Goal: Task Accomplishment & Management: Manage account settings

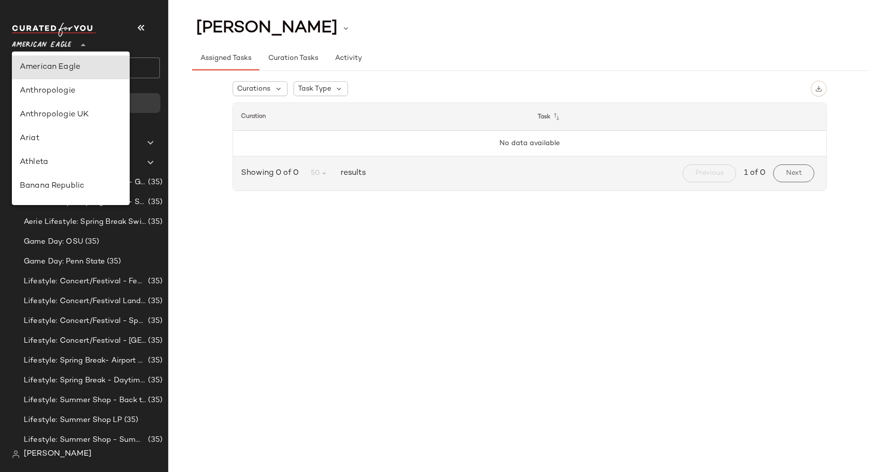
click at [56, 41] on span "American Eagle" at bounding box center [41, 43] width 59 height 18
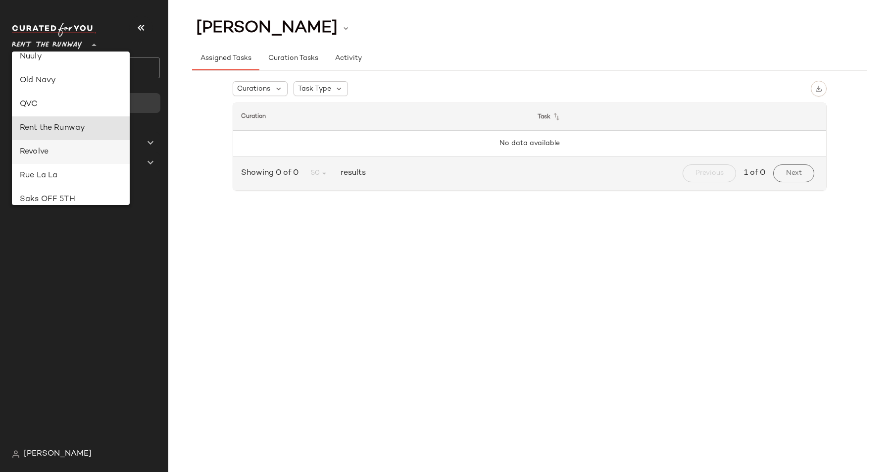
click at [66, 160] on div "Revolve" at bounding box center [71, 152] width 118 height 24
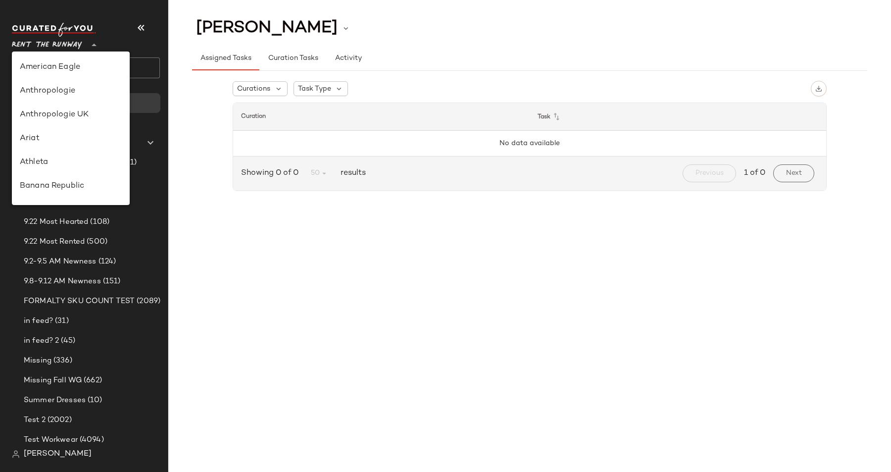
click at [56, 47] on span "Rent the Runway" at bounding box center [47, 43] width 70 height 18
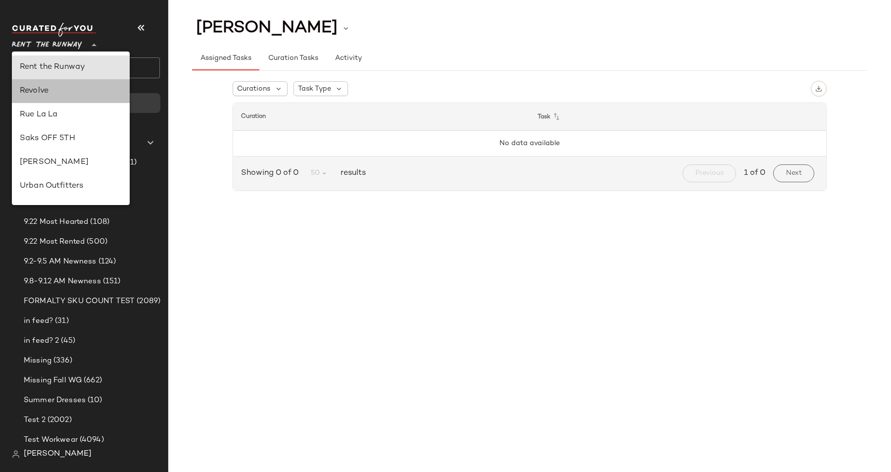
click at [56, 89] on div "Revolve" at bounding box center [71, 91] width 102 height 12
type input "**"
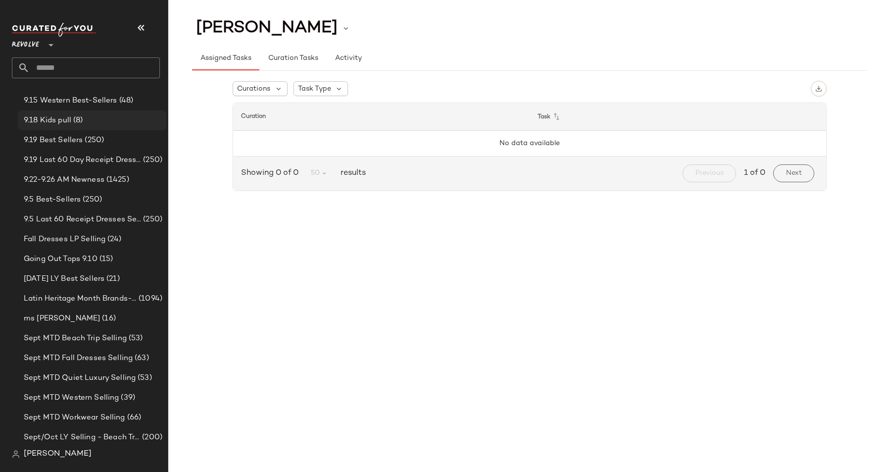
scroll to position [263, 0]
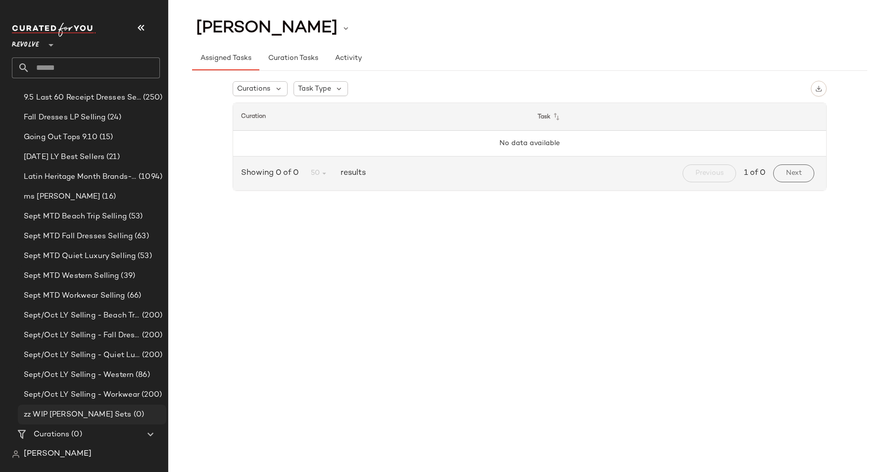
click at [77, 409] on span "zz WIP [PERSON_NAME] Sets" at bounding box center [78, 414] width 108 height 11
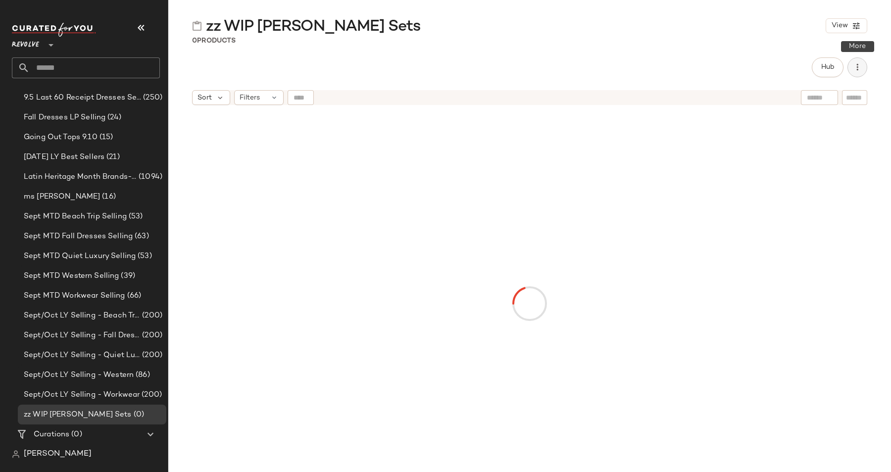
click at [863, 70] on button "button" at bounding box center [857, 67] width 20 height 20
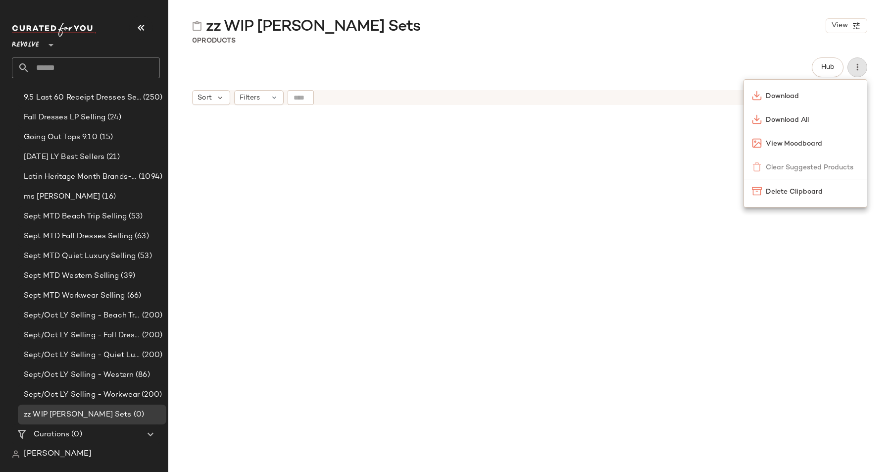
click at [602, 195] on div at bounding box center [529, 304] width 459 height 384
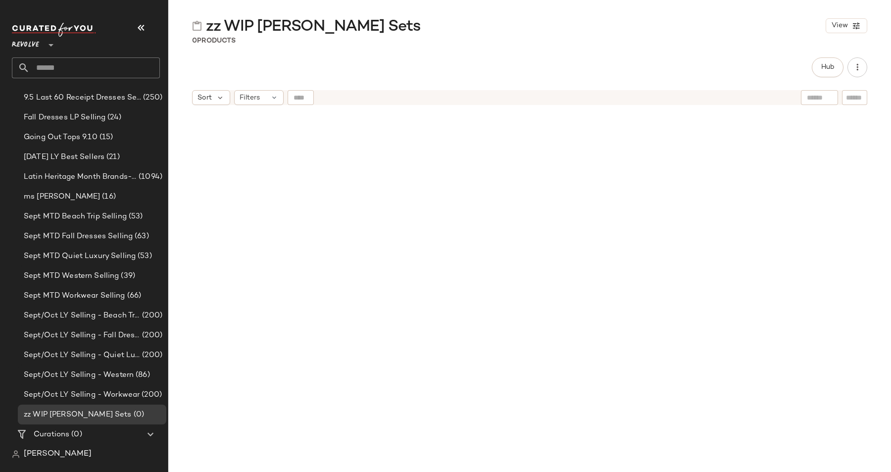
click at [602, 195] on div at bounding box center [529, 304] width 459 height 384
click at [829, 68] on span "Hub" at bounding box center [827, 67] width 14 height 8
click at [381, 249] on div at bounding box center [348, 304] width 312 height 384
click at [496, 70] on icon "button" at bounding box center [494, 67] width 10 height 10
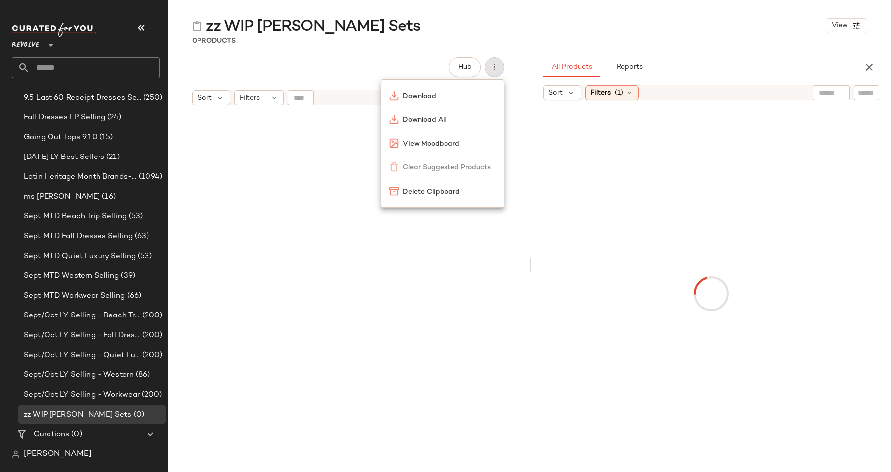
click at [303, 261] on div at bounding box center [348, 304] width 312 height 384
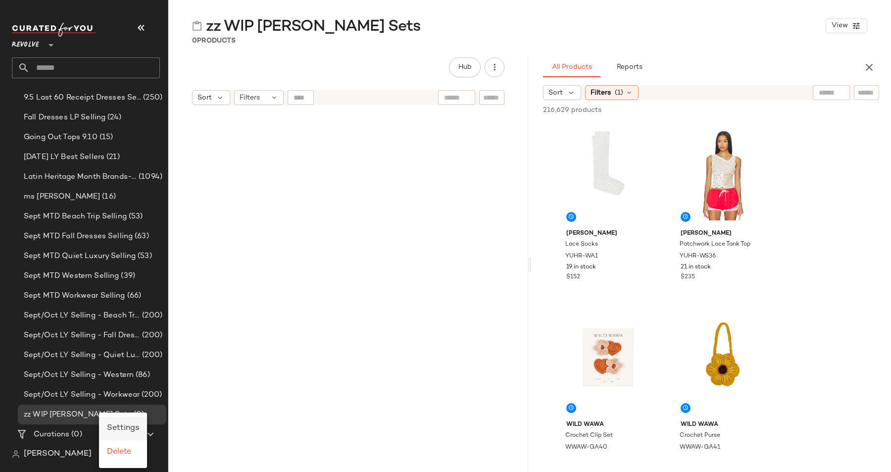
click at [112, 429] on span "Settings" at bounding box center [123, 428] width 32 height 8
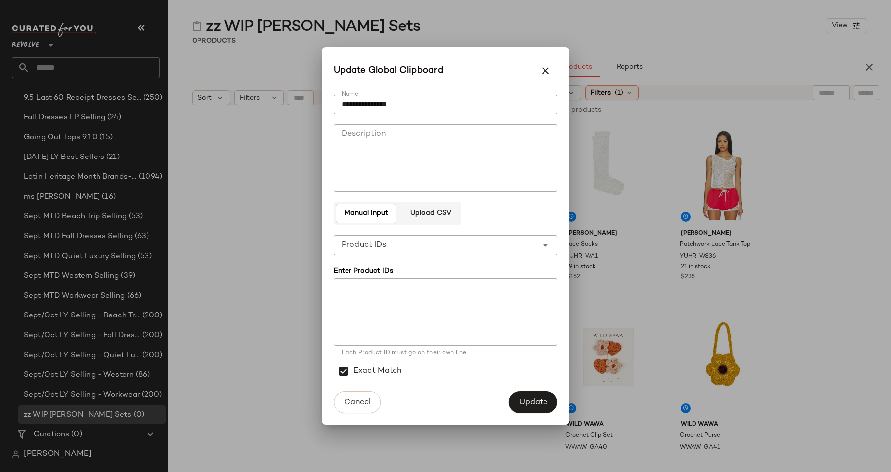
click at [386, 329] on textarea at bounding box center [446, 311] width 224 height 67
paste textarea "**********"
type textarea "**********"
click at [536, 403] on span "Update" at bounding box center [533, 401] width 29 height 9
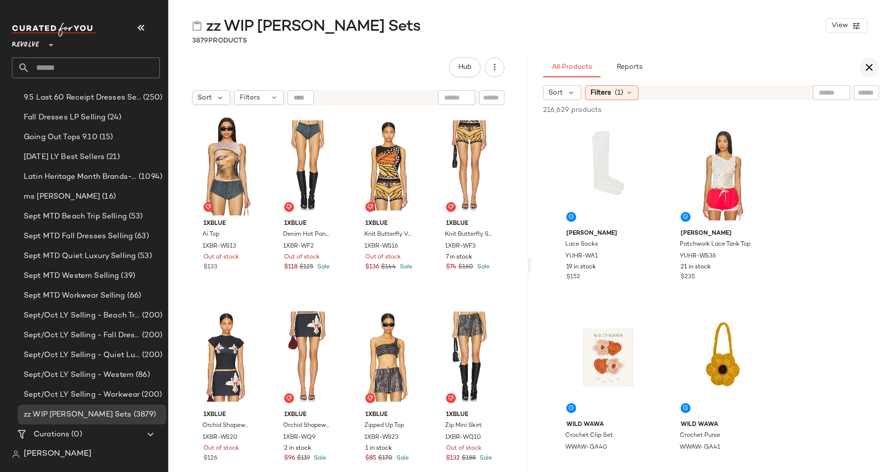
click at [869, 68] on icon "button" at bounding box center [869, 67] width 12 height 12
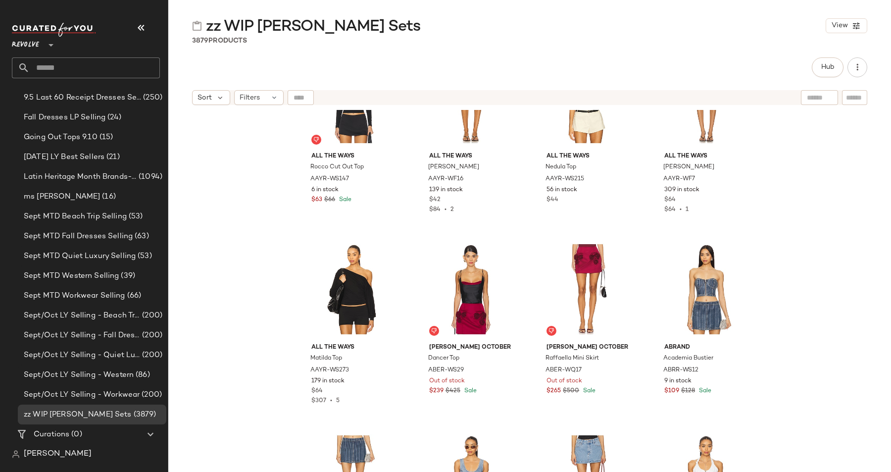
scroll to position [1807, 0]
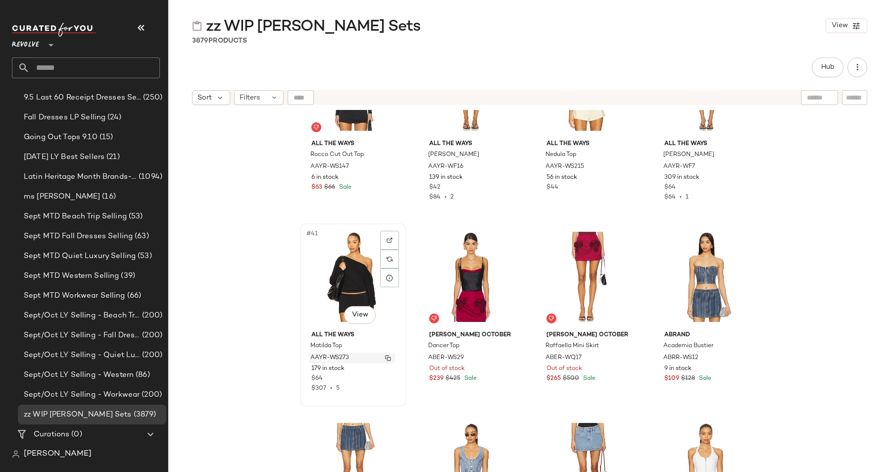
click at [387, 359] on img "button" at bounding box center [388, 358] width 6 height 6
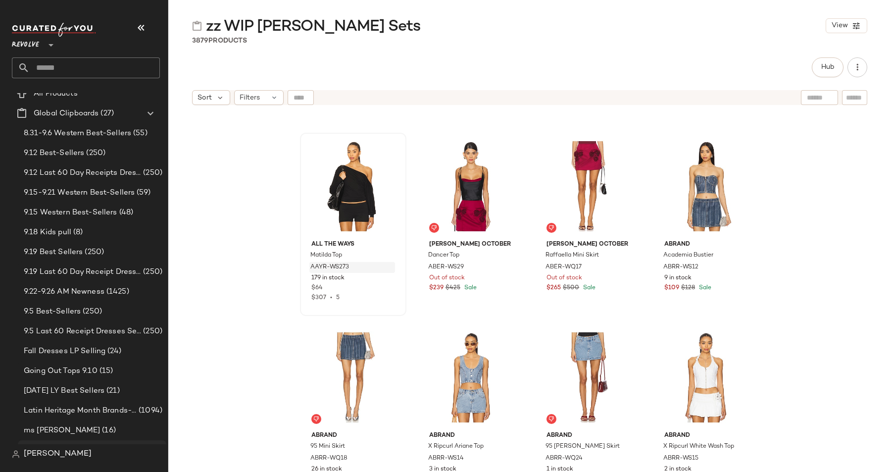
scroll to position [0, 0]
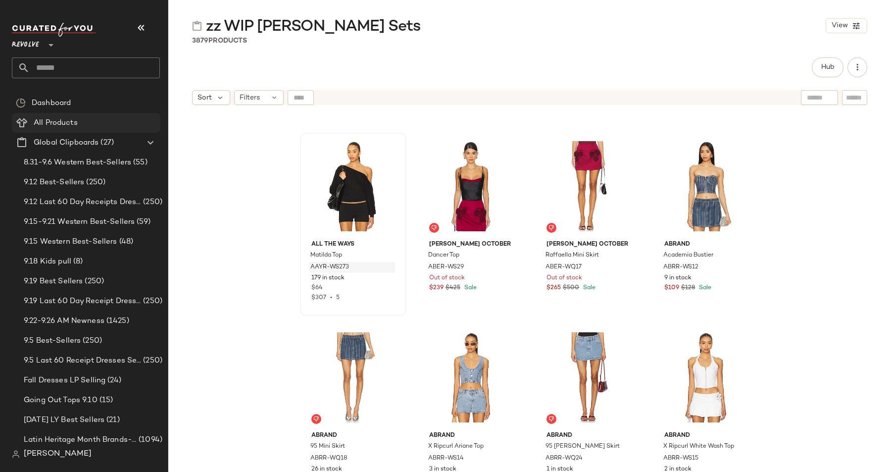
click at [60, 115] on Products "All Products" at bounding box center [86, 123] width 148 height 20
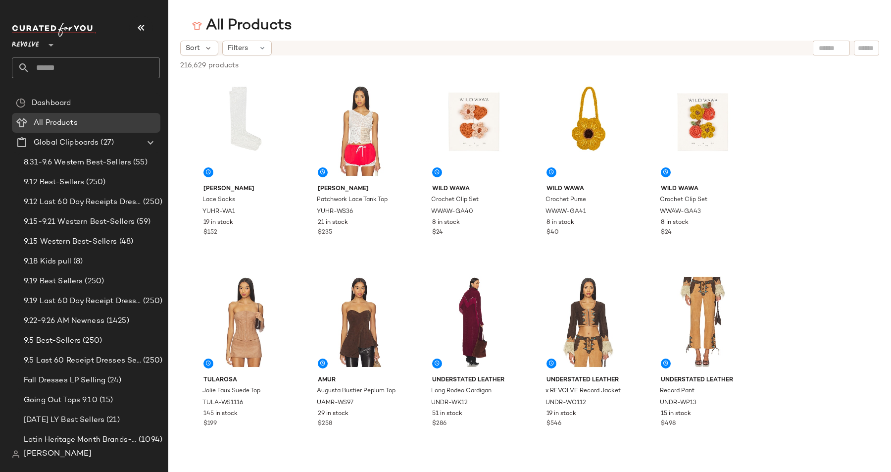
click at [865, 52] on input "text" at bounding box center [866, 48] width 17 height 10
paste input "*********"
type input "*********"
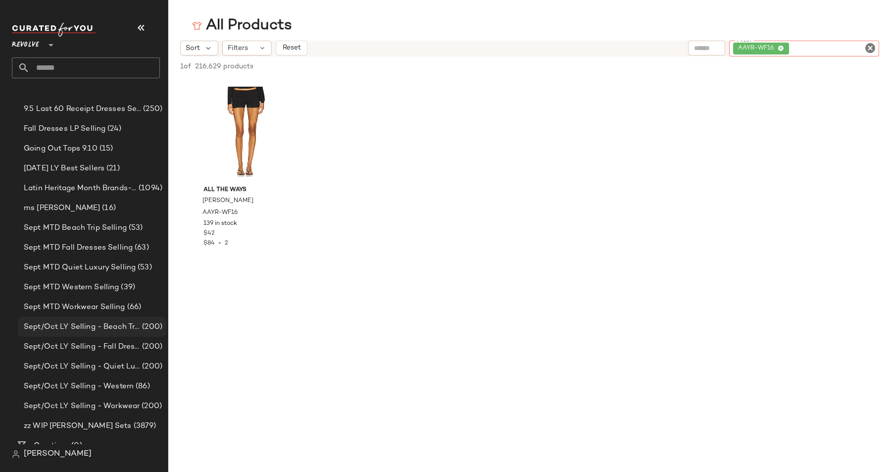
scroll to position [263, 0]
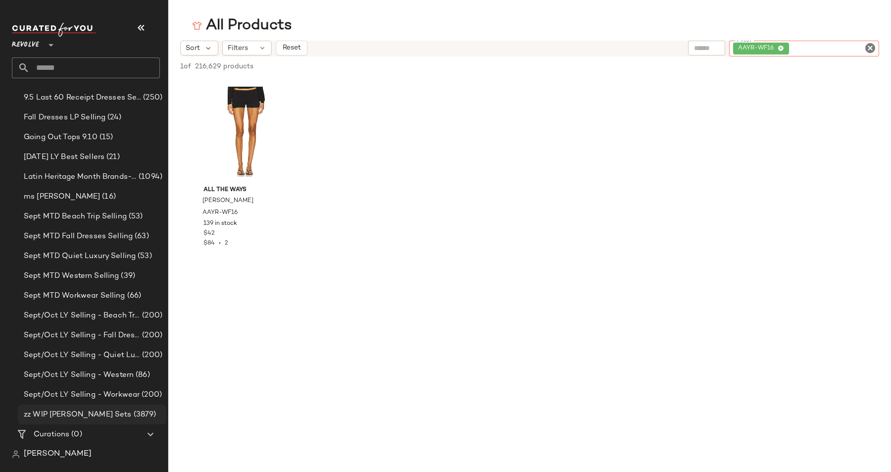
click at [132, 411] on span "(3879)" at bounding box center [144, 414] width 25 height 11
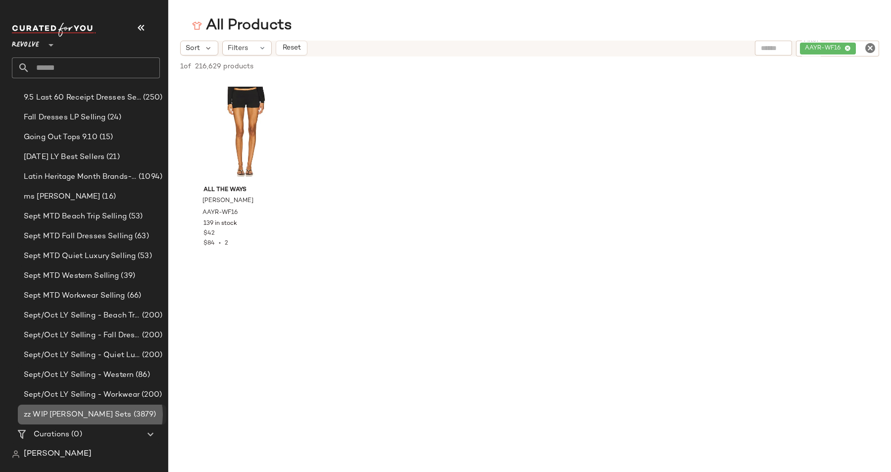
click at [132, 411] on span "(3879)" at bounding box center [144, 414] width 25 height 11
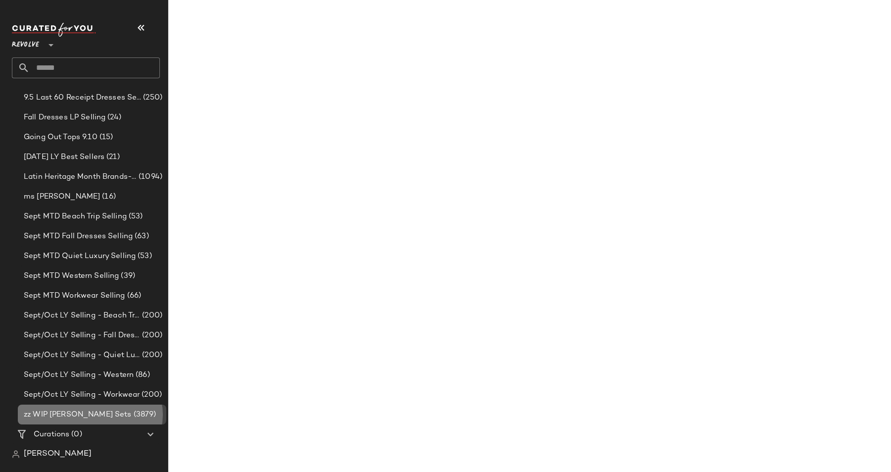
click at [101, 407] on div "zz WIP [PERSON_NAME] (3879)" at bounding box center [92, 414] width 148 height 20
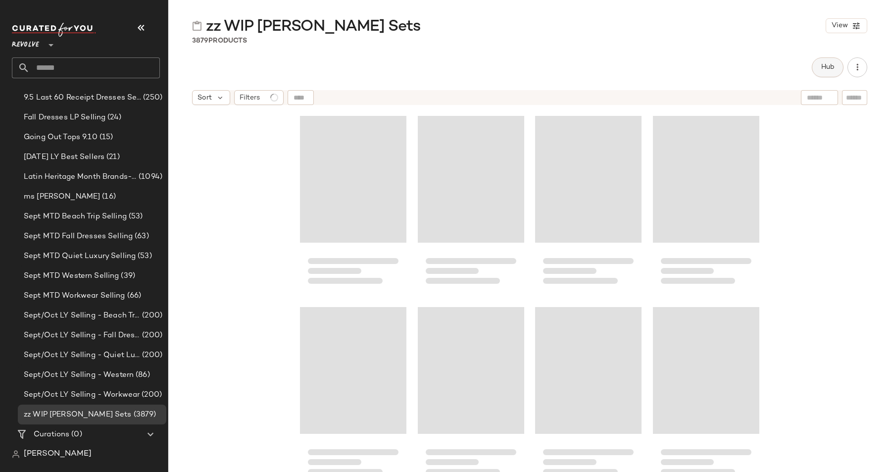
click at [830, 68] on span "Hub" at bounding box center [827, 67] width 14 height 8
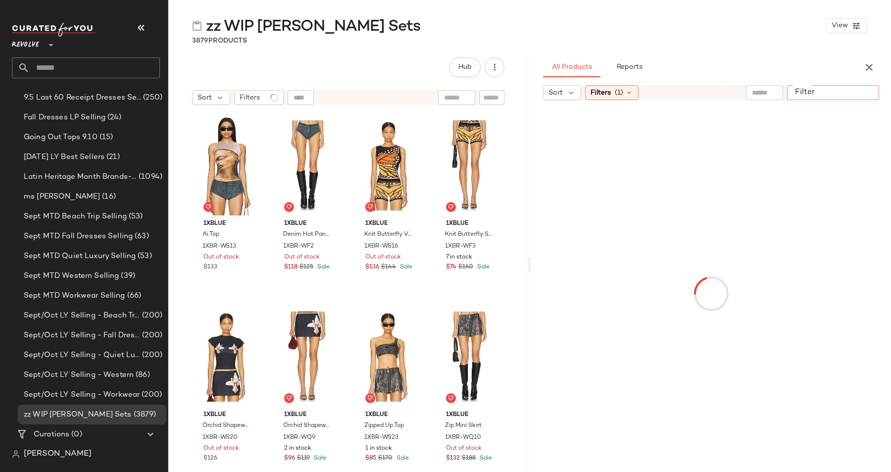
click at [871, 96] on input "Filter" at bounding box center [833, 93] width 84 height 10
paste input "*********"
type input "*********"
click at [610, 88] on span "Filters" at bounding box center [600, 93] width 20 height 10
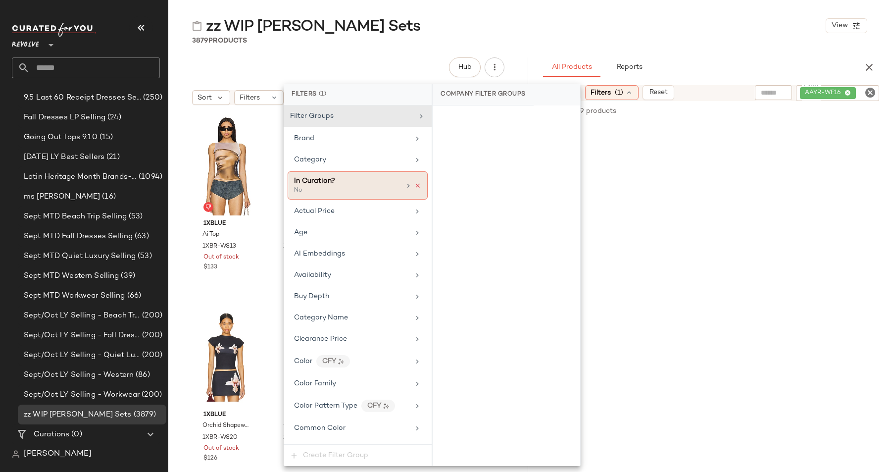
click at [416, 187] on icon at bounding box center [417, 185] width 7 height 7
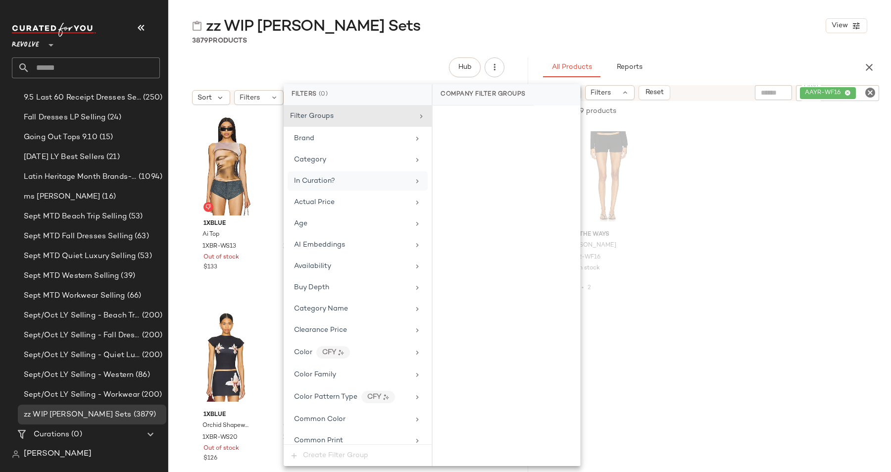
click at [253, 297] on div "1XBLUE Ai Top 1XBR-WS13 Out of stock $133 1XBLUE Denim Hot Pants 1XBR-WF2 Out o…" at bounding box center [348, 304] width 312 height 384
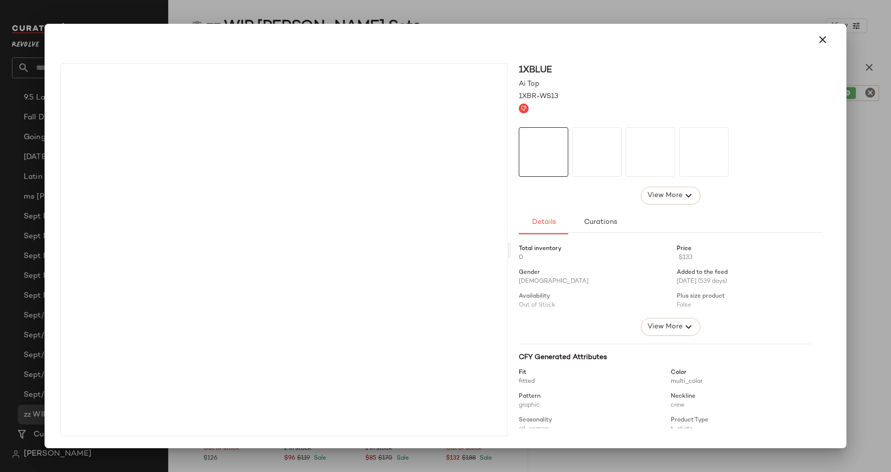
click at [820, 109] on div at bounding box center [671, 108] width 304 height 10
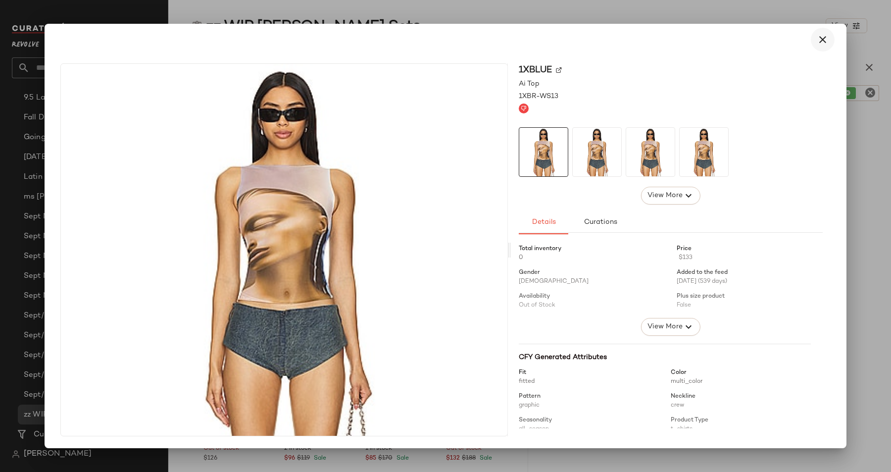
click at [821, 34] on icon "button" at bounding box center [822, 40] width 12 height 12
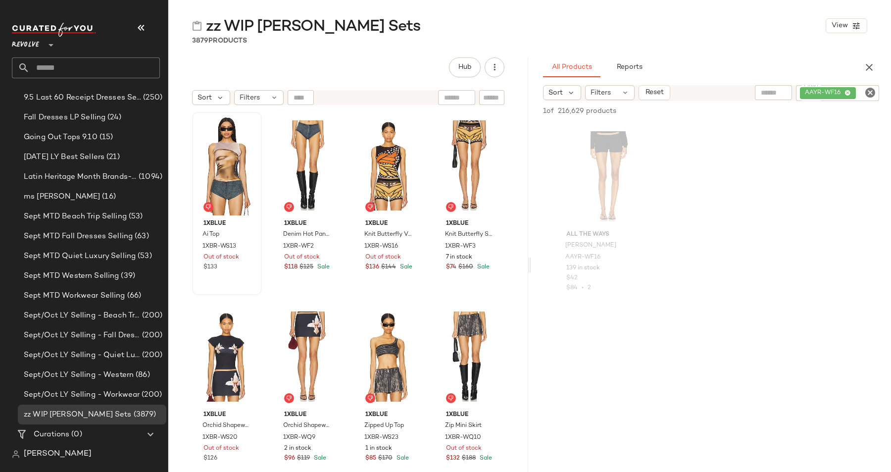
click at [411, 107] on div "Sort Filters" at bounding box center [348, 97] width 360 height 25
click at [402, 100] on div "Sort Filters" at bounding box center [348, 97] width 312 height 15
click at [213, 169] on div "#1 View" at bounding box center [226, 165] width 63 height 100
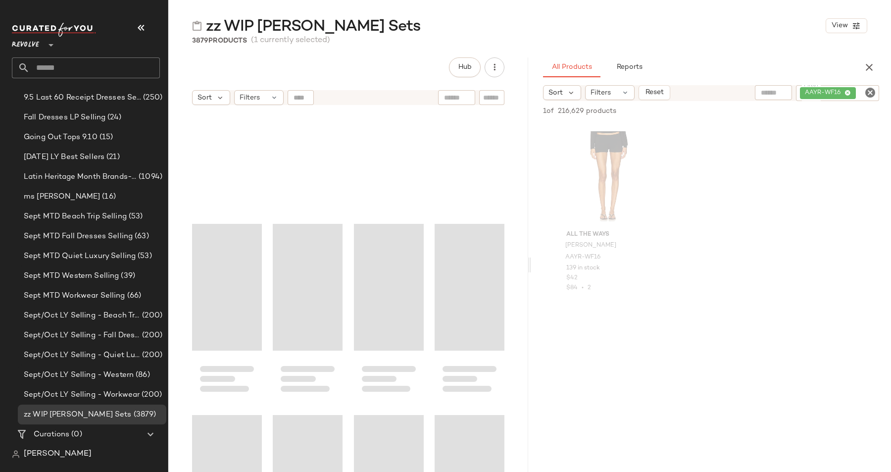
scroll to position [182354, 0]
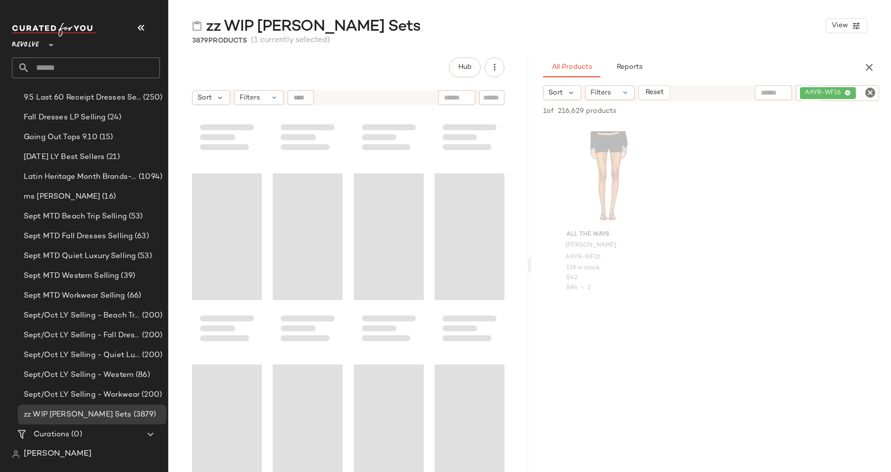
click at [458, 408] on div "Loading..." at bounding box center [469, 427] width 70 height 127
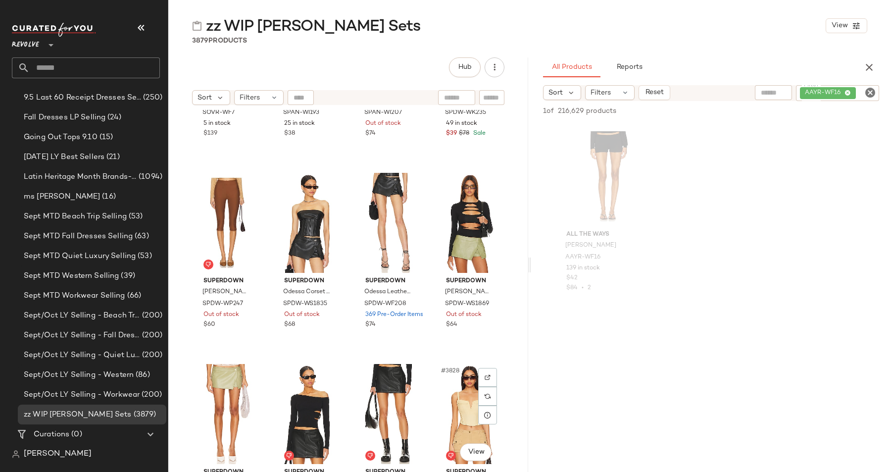
click at [458, 408] on div "#3828 View" at bounding box center [469, 414] width 63 height 100
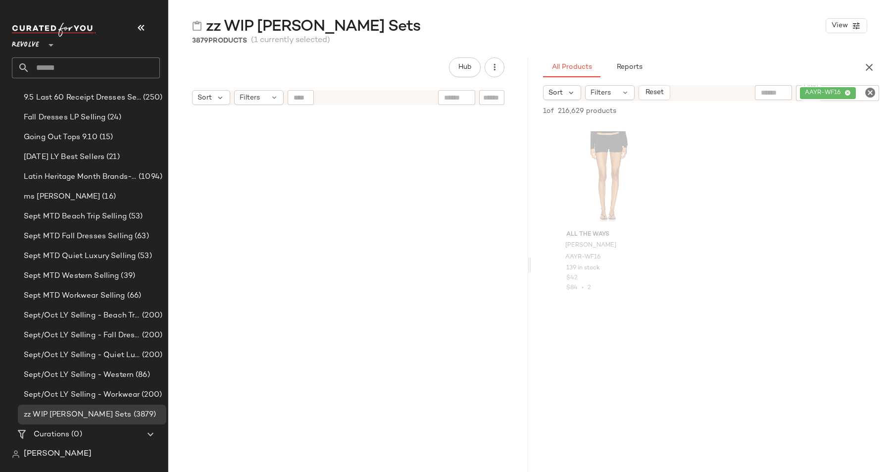
scroll to position [0, 0]
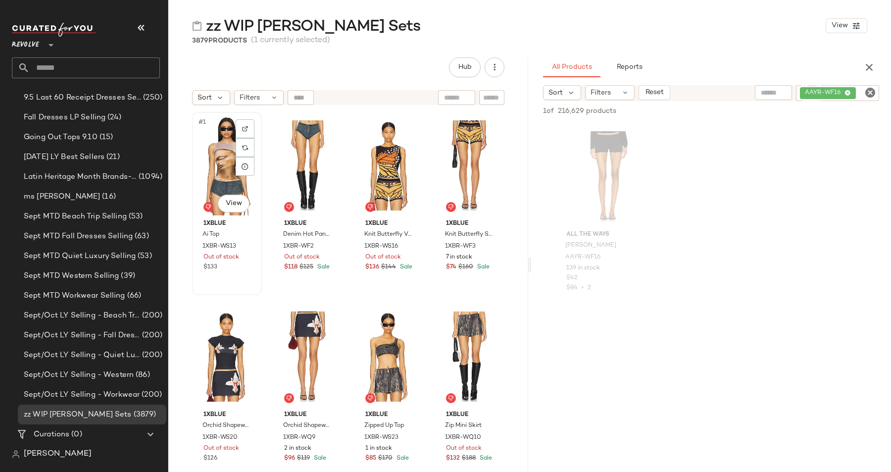
click at [225, 178] on div "#1 View" at bounding box center [226, 165] width 63 height 100
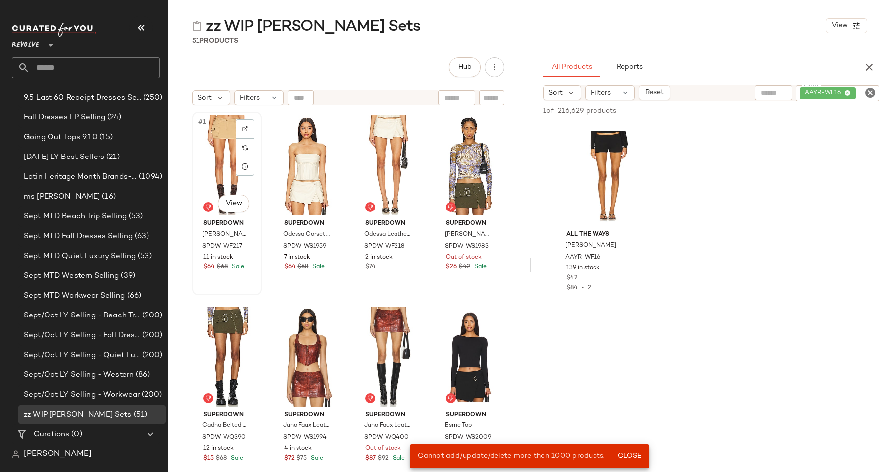
click at [215, 158] on div "#1 View" at bounding box center [226, 165] width 63 height 100
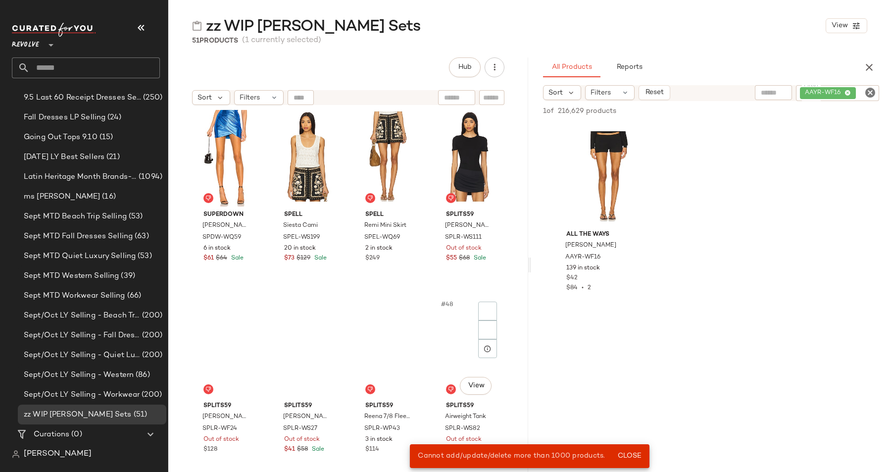
scroll to position [2099, 0]
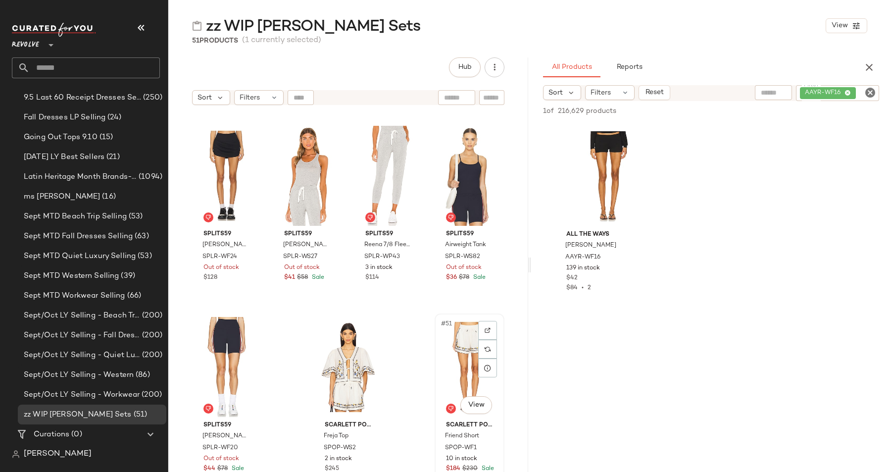
click at [452, 368] on div "#51 View" at bounding box center [469, 367] width 63 height 100
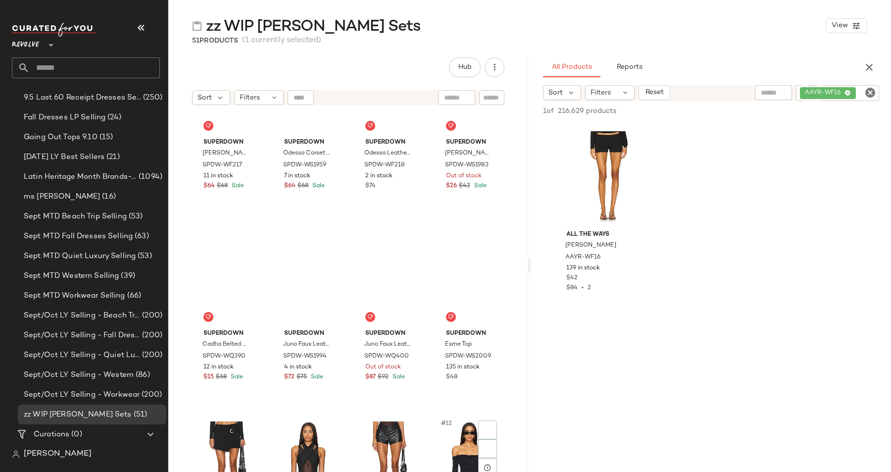
scroll to position [0, 0]
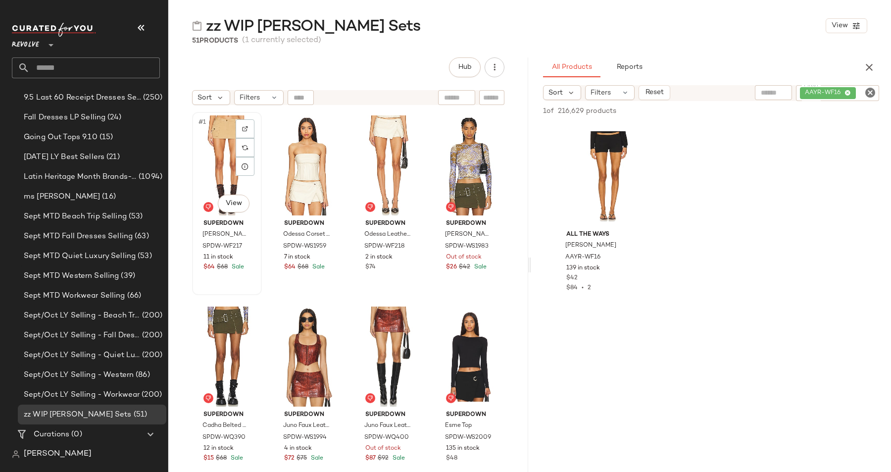
click at [231, 154] on div "#1 View" at bounding box center [226, 165] width 63 height 100
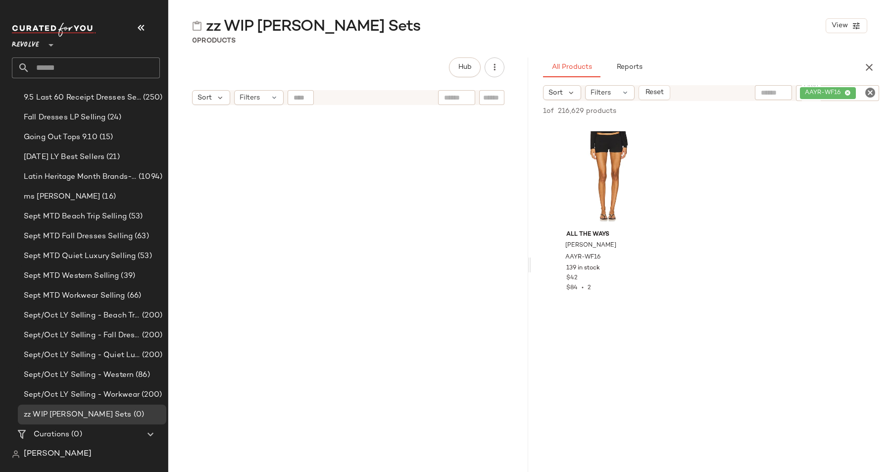
click at [469, 158] on div at bounding box center [348, 304] width 312 height 384
click at [98, 430] on span "Settings" at bounding box center [103, 427] width 32 height 8
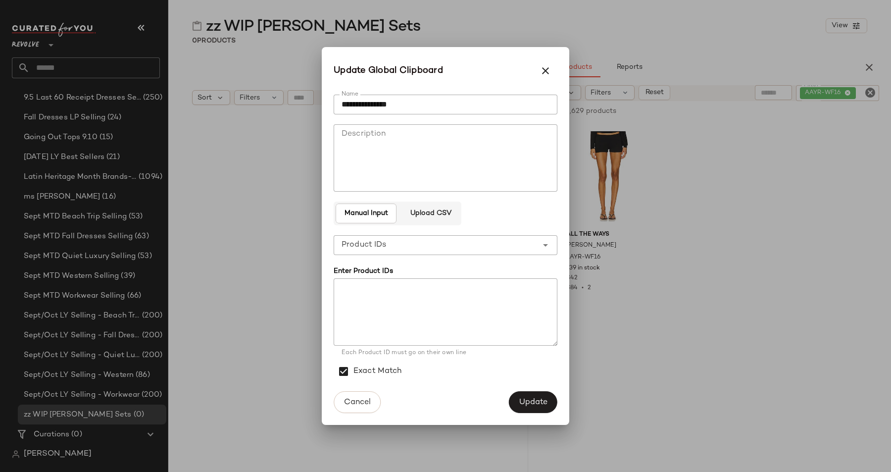
click at [409, 309] on textarea at bounding box center [446, 311] width 224 height 67
paste textarea "**********"
type textarea "**********"
click at [528, 403] on span "Update" at bounding box center [533, 401] width 29 height 9
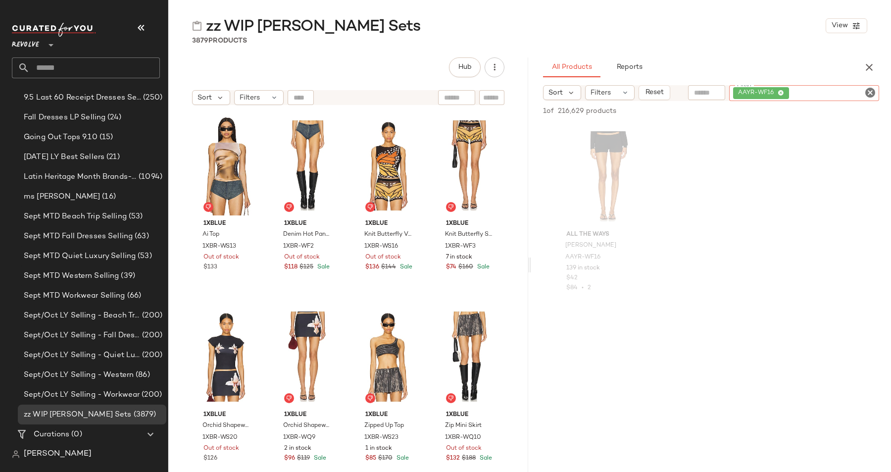
click at [846, 90] on div "AAYR-WF16" at bounding box center [804, 93] width 150 height 16
click at [780, 93] on icon at bounding box center [780, 93] width 6 height 6
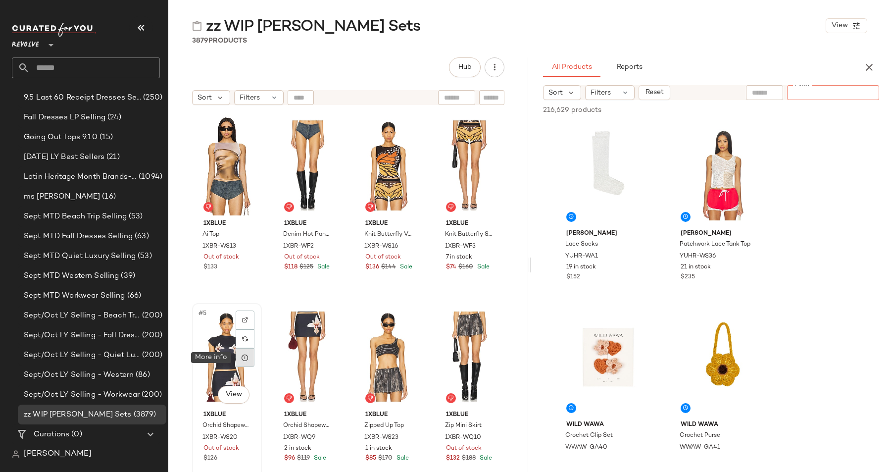
click at [241, 358] on icon at bounding box center [245, 357] width 8 height 8
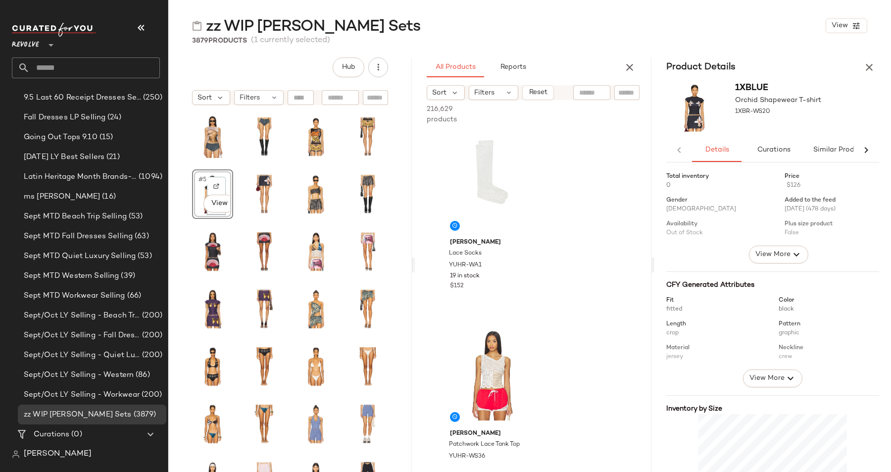
drag, startPoint x: 408, startPoint y: 263, endPoint x: 691, endPoint y: 280, distance: 283.5
click at [691, 280] on div "zz WIP [PERSON_NAME] Sets View 3879 Products (1 currently selected) Hub Sort Fi…" at bounding box center [529, 244] width 722 height 456
drag, startPoint x: 412, startPoint y: 262, endPoint x: 671, endPoint y: 269, distance: 259.9
click at [672, 270] on div "zz WIP [PERSON_NAME] Sets View 3879 Products (1 currently selected) Hub Sort Fi…" at bounding box center [529, 244] width 722 height 456
click at [870, 69] on icon "button" at bounding box center [869, 67] width 12 height 12
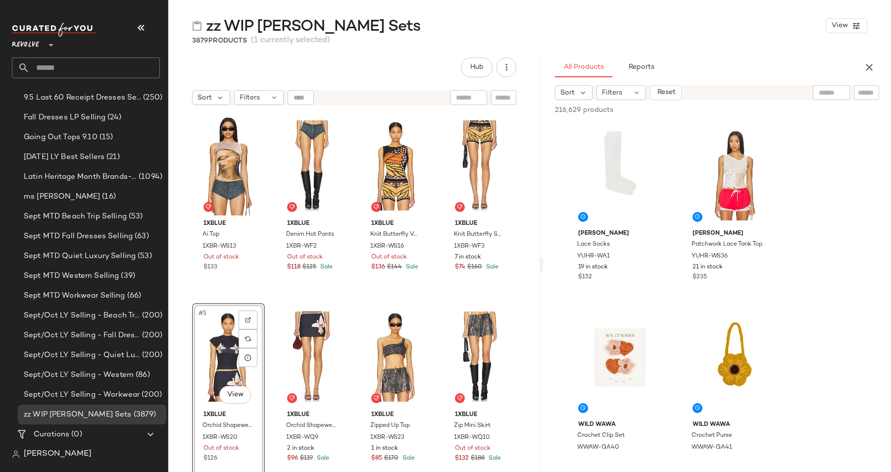
drag, startPoint x: 529, startPoint y: 260, endPoint x: 560, endPoint y: 260, distance: 30.7
click at [560, 260] on div "zz WIP [PERSON_NAME] Sets View 3879 Products (1 currently selected) Hub Sort Fi…" at bounding box center [529, 244] width 722 height 456
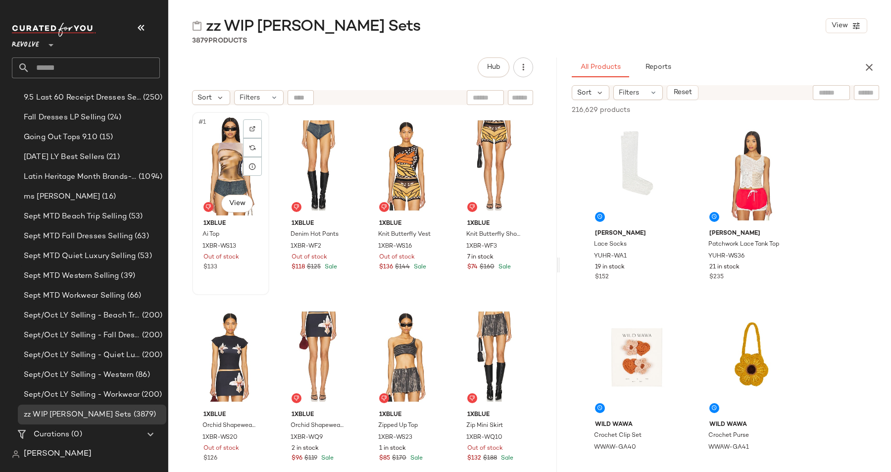
click at [233, 172] on div "#1 View" at bounding box center [230, 165] width 70 height 100
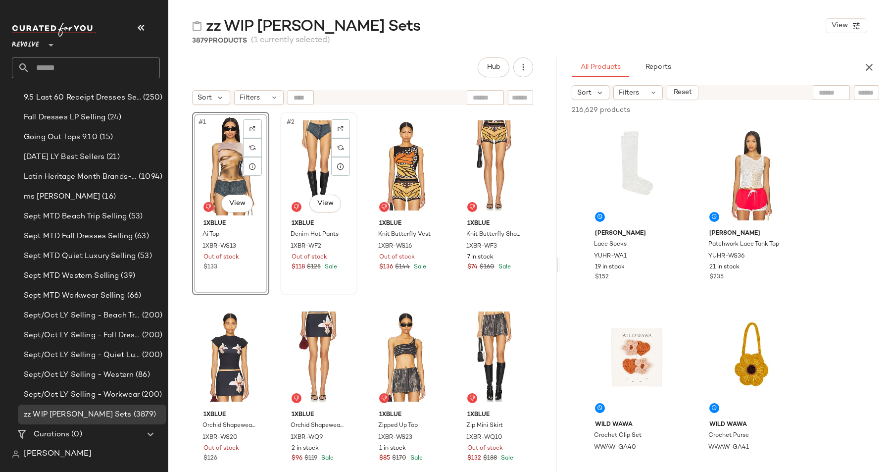
click at [303, 162] on div "#2 View" at bounding box center [319, 165] width 70 height 100
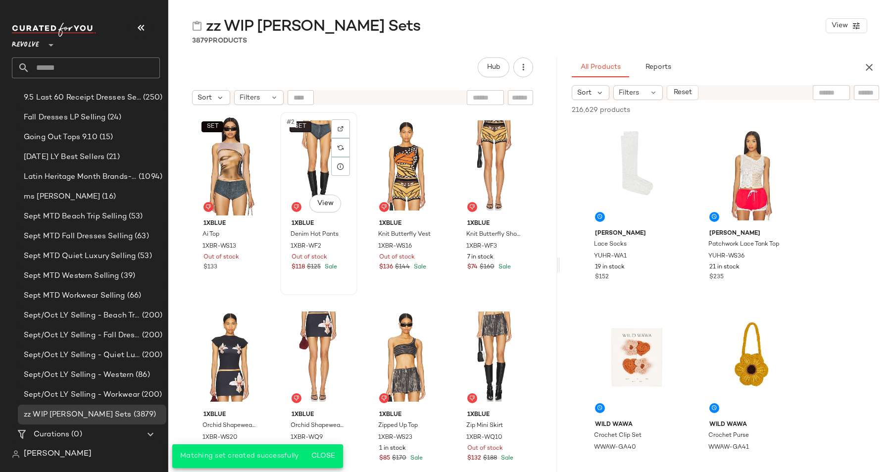
click at [303, 126] on span "SET" at bounding box center [300, 126] width 12 height 7
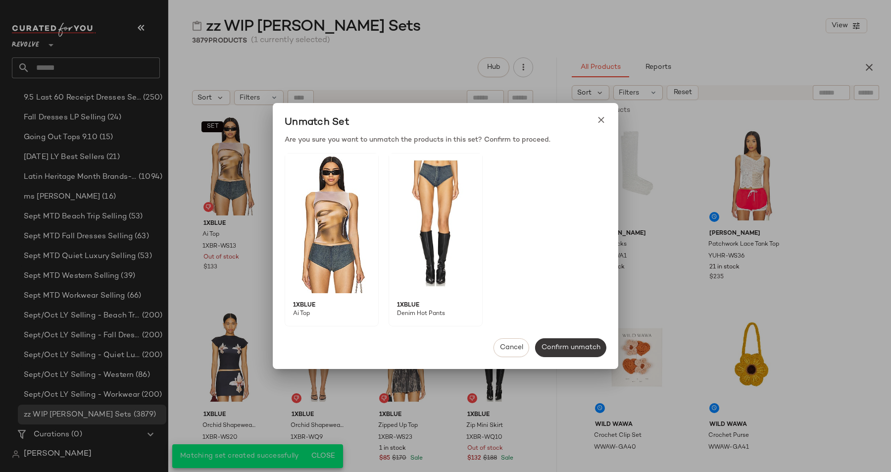
click at [564, 350] on span "Confirm unmatch" at bounding box center [570, 347] width 59 height 8
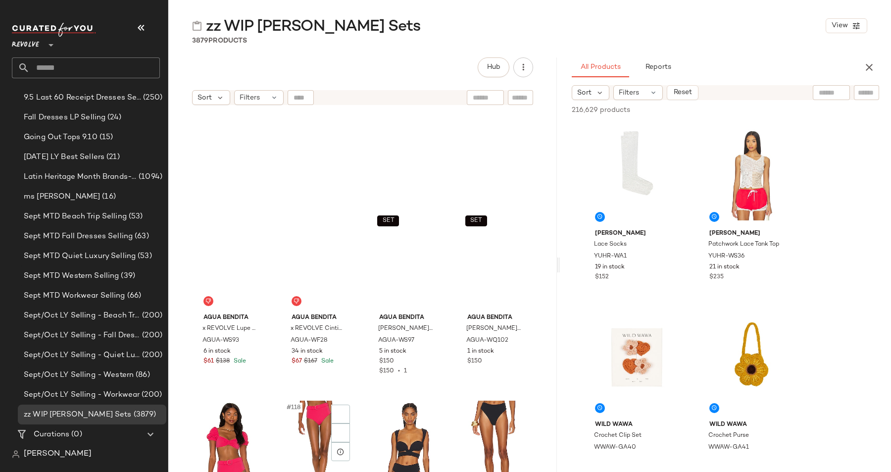
scroll to position [5117, 0]
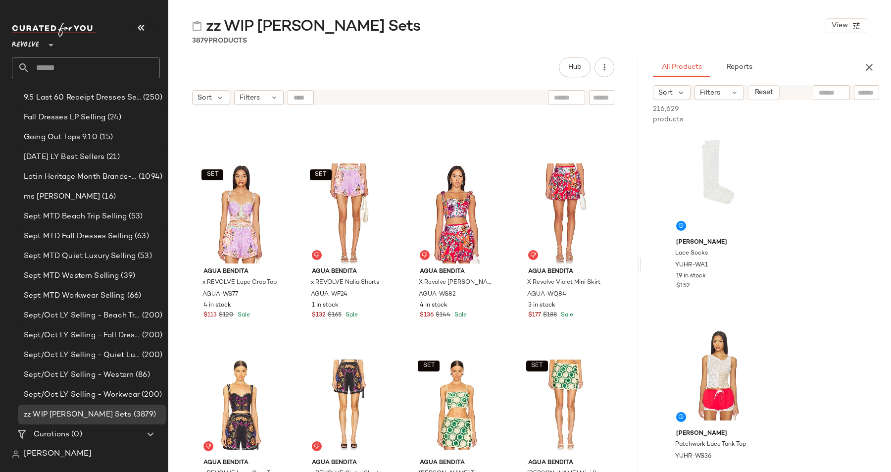
drag, startPoint x: 557, startPoint y: 260, endPoint x: 640, endPoint y: 247, distance: 84.5
click at [640, 247] on div "zz WIP [PERSON_NAME] Sets View 3879 Products Hub Sort Filters SET Agua Bendita …" at bounding box center [529, 244] width 722 height 456
click at [601, 71] on icon "button" at bounding box center [604, 67] width 10 height 10
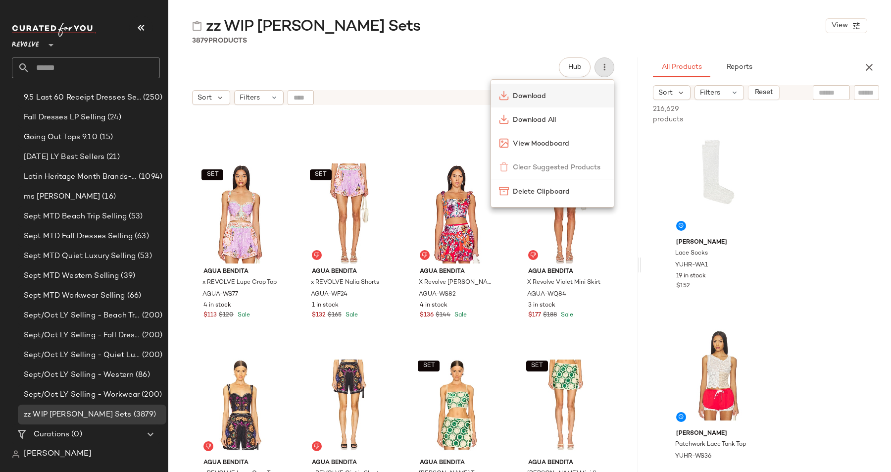
click at [529, 93] on span "Download" at bounding box center [559, 96] width 93 height 10
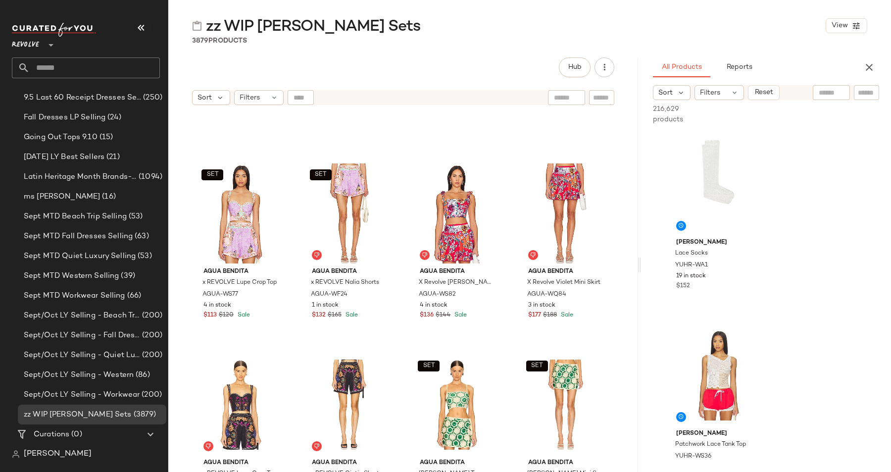
click at [864, 93] on input "text" at bounding box center [866, 93] width 17 height 10
paste input "*********"
type input "*********"
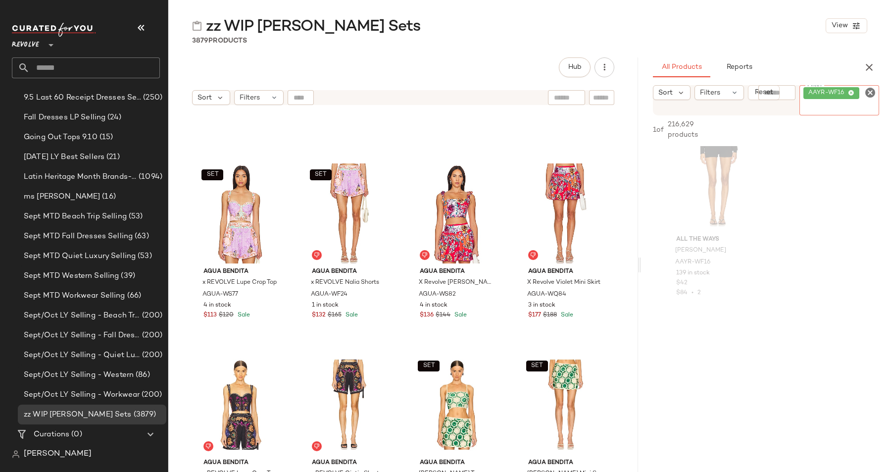
scroll to position [0, 0]
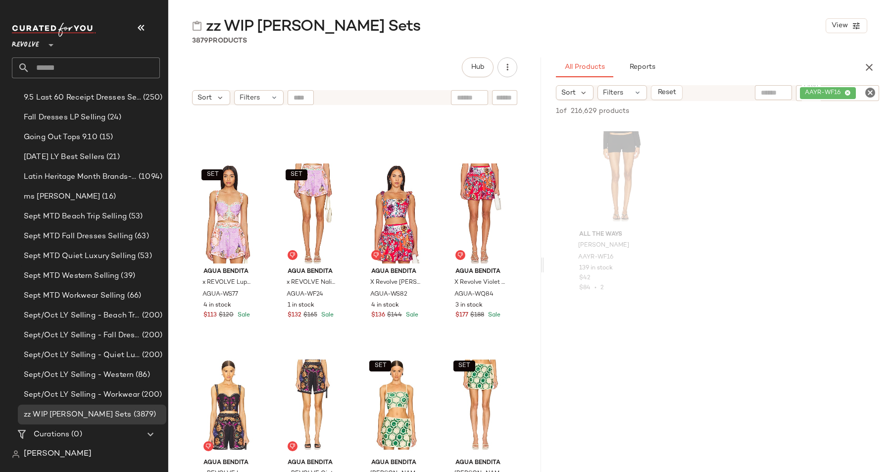
drag, startPoint x: 638, startPoint y: 257, endPoint x: 529, endPoint y: 260, distance: 108.9
click at [529, 260] on div "zz WIP [PERSON_NAME] Sets View 3879 Products Hub Sort Filters SET Agua Bendita …" at bounding box center [529, 244] width 722 height 456
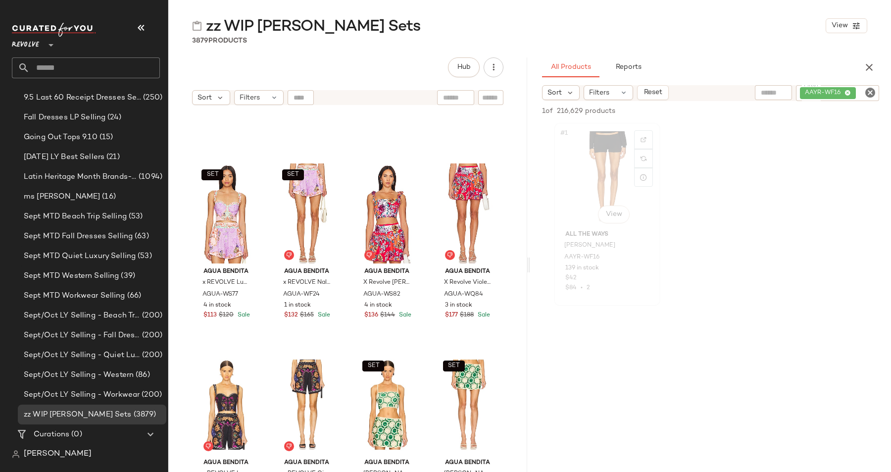
click at [612, 174] on div "#1 View" at bounding box center [606, 176] width 99 height 100
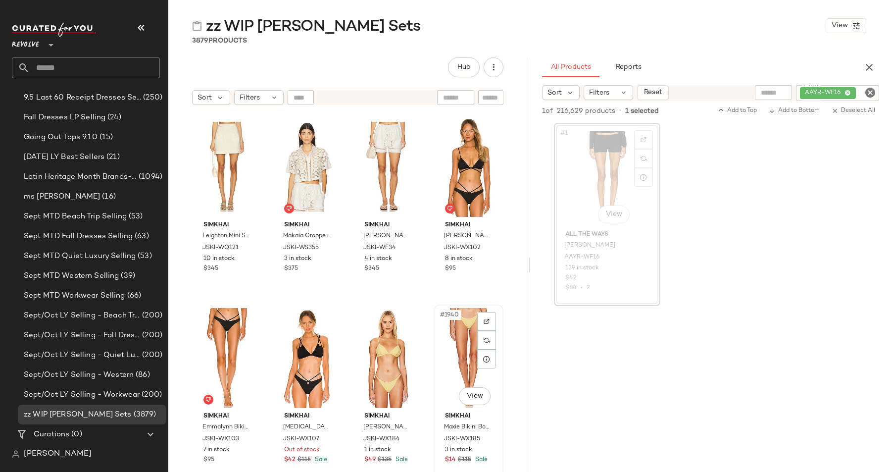
scroll to position [92259, 0]
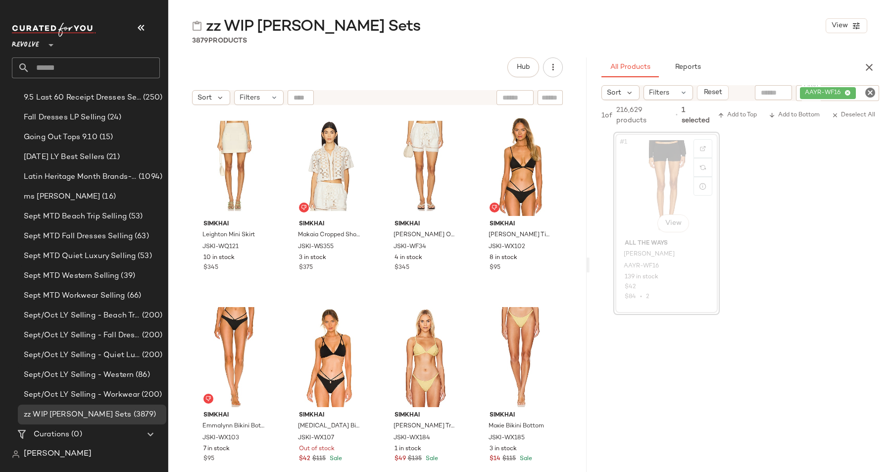
drag, startPoint x: 527, startPoint y: 277, endPoint x: 597, endPoint y: 278, distance: 69.8
click at [598, 278] on div "zz WIP [PERSON_NAME] Sets View 3879 Products Hub Sort Filters SIMKHAI Leighton …" at bounding box center [529, 244] width 722 height 456
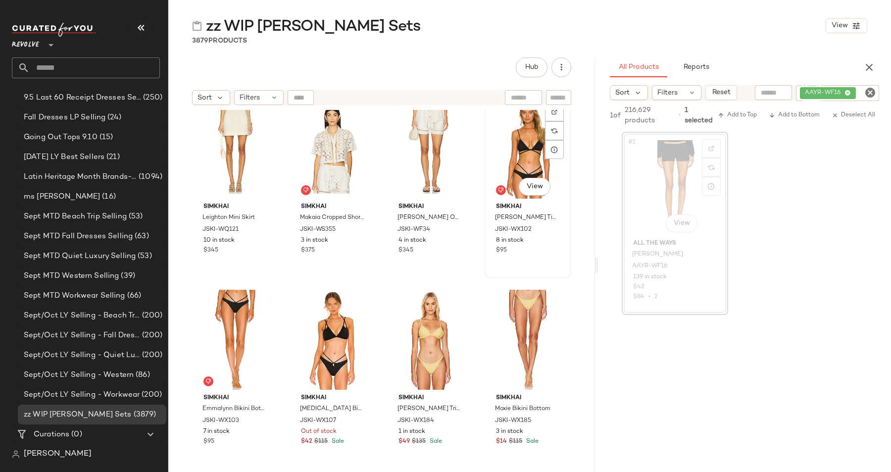
scroll to position [92268, 0]
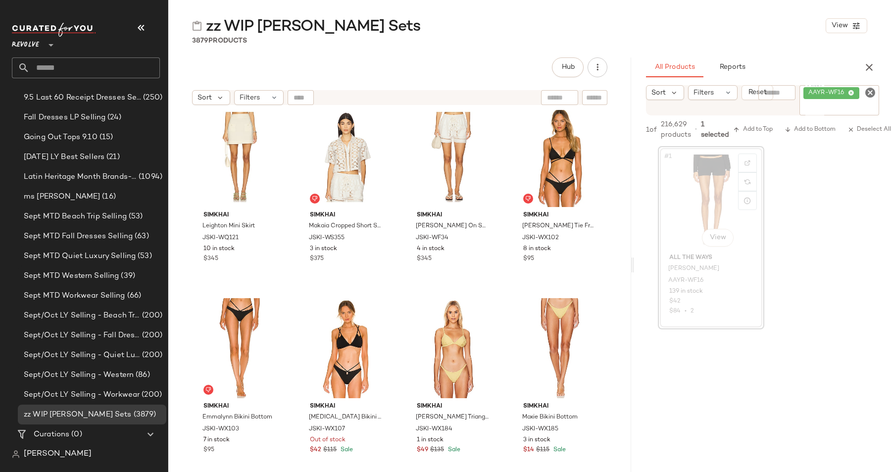
drag, startPoint x: 596, startPoint y: 259, endPoint x: 641, endPoint y: 260, distance: 45.0
click at [641, 260] on div "zz WIP [PERSON_NAME] Sets View 3879 Products Hub Sort Filters SIMKHAI Leighton …" at bounding box center [529, 244] width 722 height 456
